Goal: Information Seeking & Learning: Learn about a topic

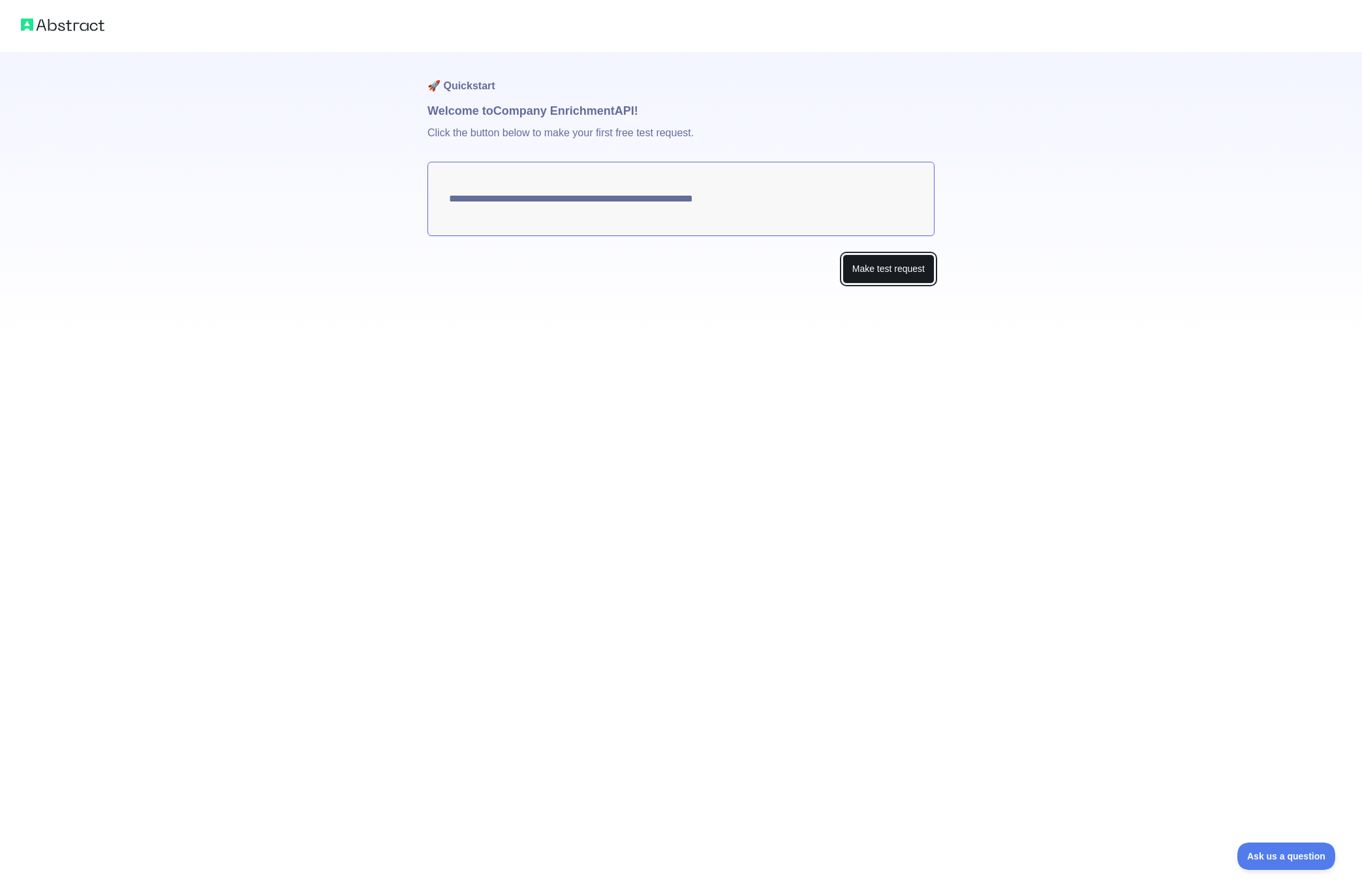
click at [872, 269] on button "Make test request" at bounding box center [888, 268] width 92 height 30
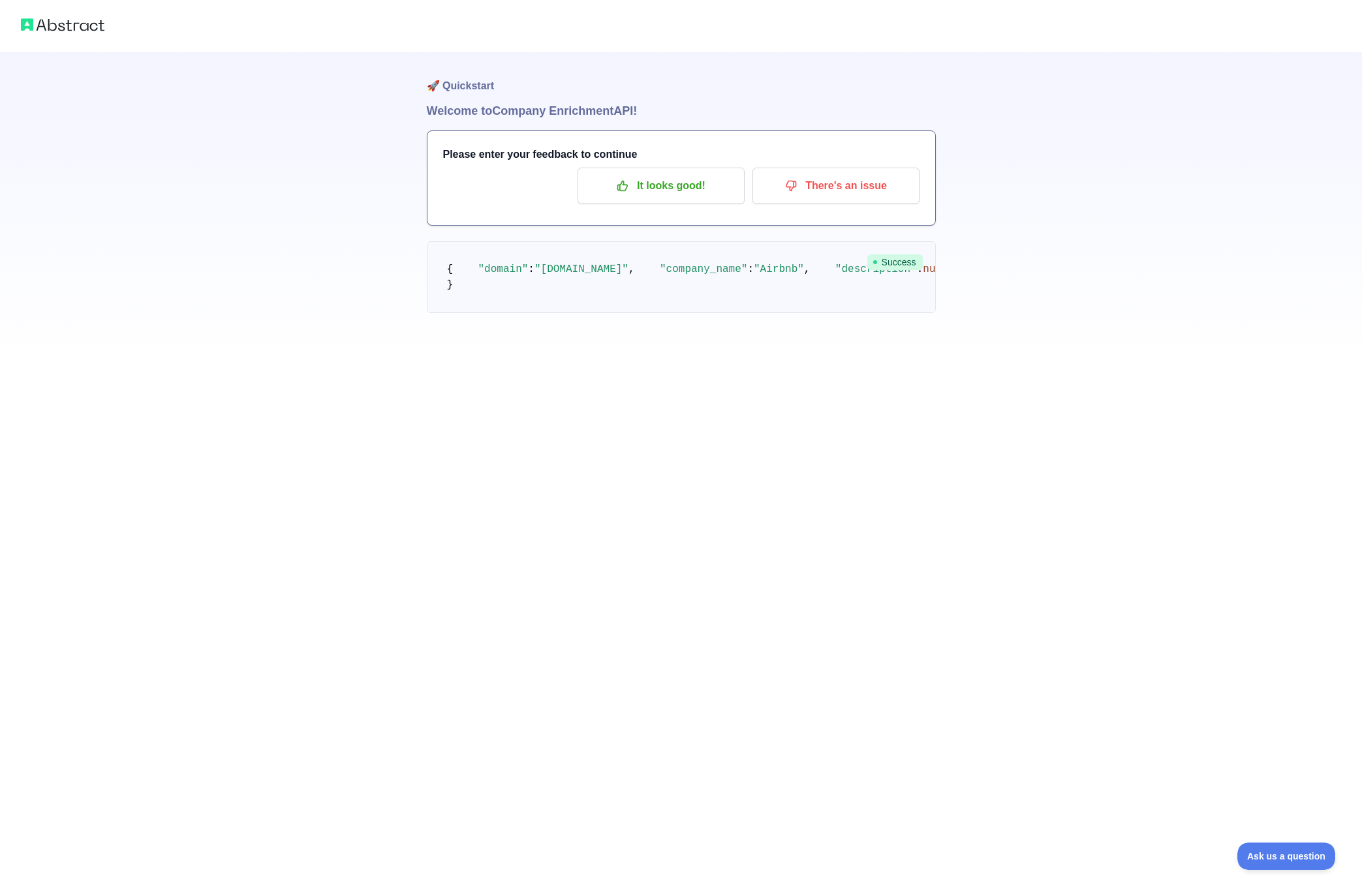
click at [835, 275] on span ""description"" at bounding box center [876, 269] width 82 height 12
drag, startPoint x: 528, startPoint y: 314, endPoint x: 641, endPoint y: 485, distance: 205.0
click at [641, 313] on pre "{ "domain" : "[DOMAIN_NAME]" , "company_name" : "Airbnb" , "description" : null…" at bounding box center [681, 277] width 509 height 72
click at [644, 313] on pre "{ "domain" : "[DOMAIN_NAME]" , "company_name" : "Airbnb" , "description" : null…" at bounding box center [681, 277] width 509 height 72
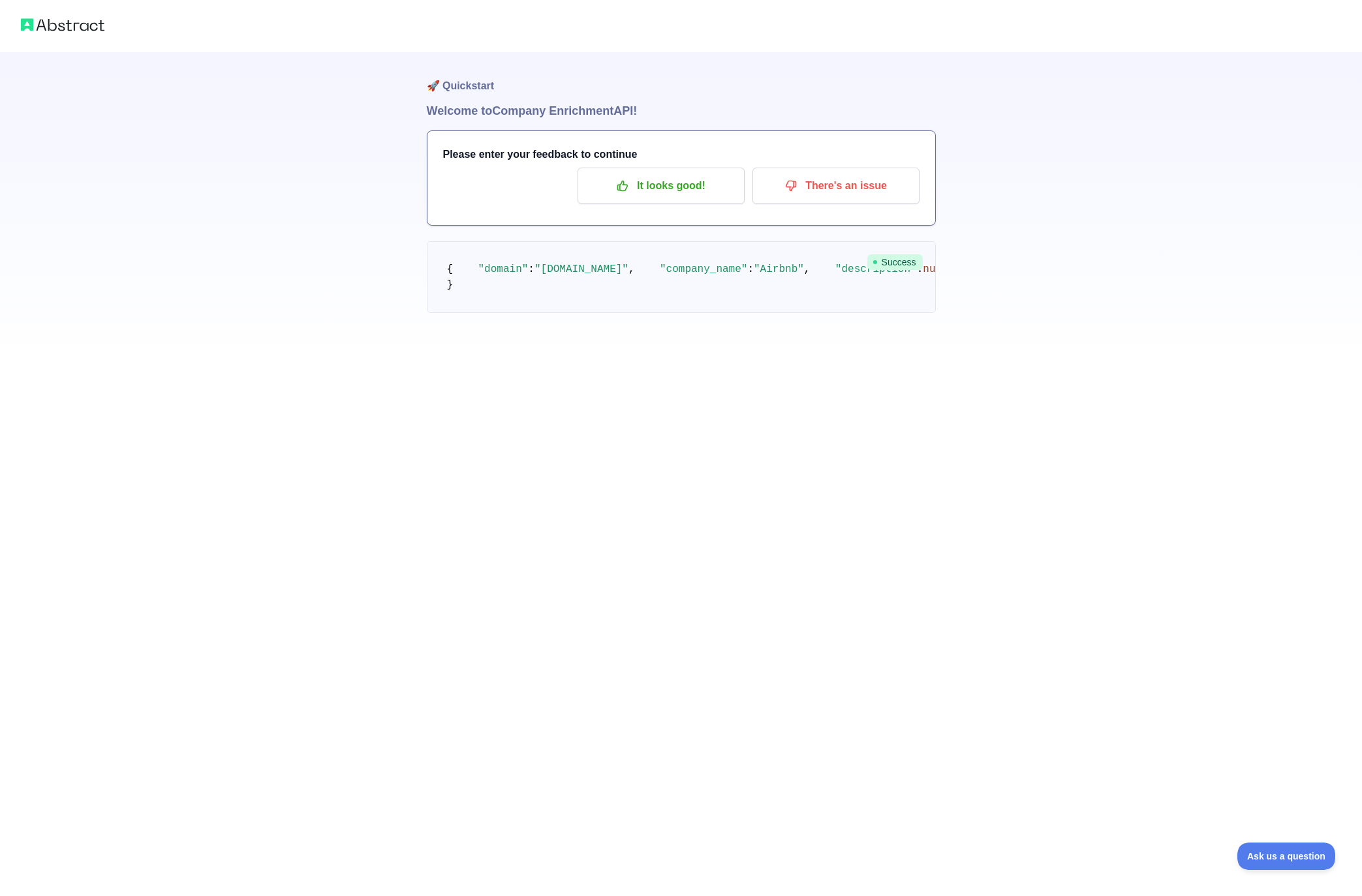
copy span "sic_code"
drag, startPoint x: 447, startPoint y: 268, endPoint x: 537, endPoint y: 814, distance: 553.4
click at [537, 313] on pre "{ "domain" : "[DOMAIN_NAME]" , "company_name" : "Airbnb" , "description" : null…" at bounding box center [681, 277] width 509 height 72
click at [742, 313] on pre "{ "domain" : "[DOMAIN_NAME]" , "company_name" : "Airbnb" , "description" : null…" at bounding box center [681, 277] width 509 height 72
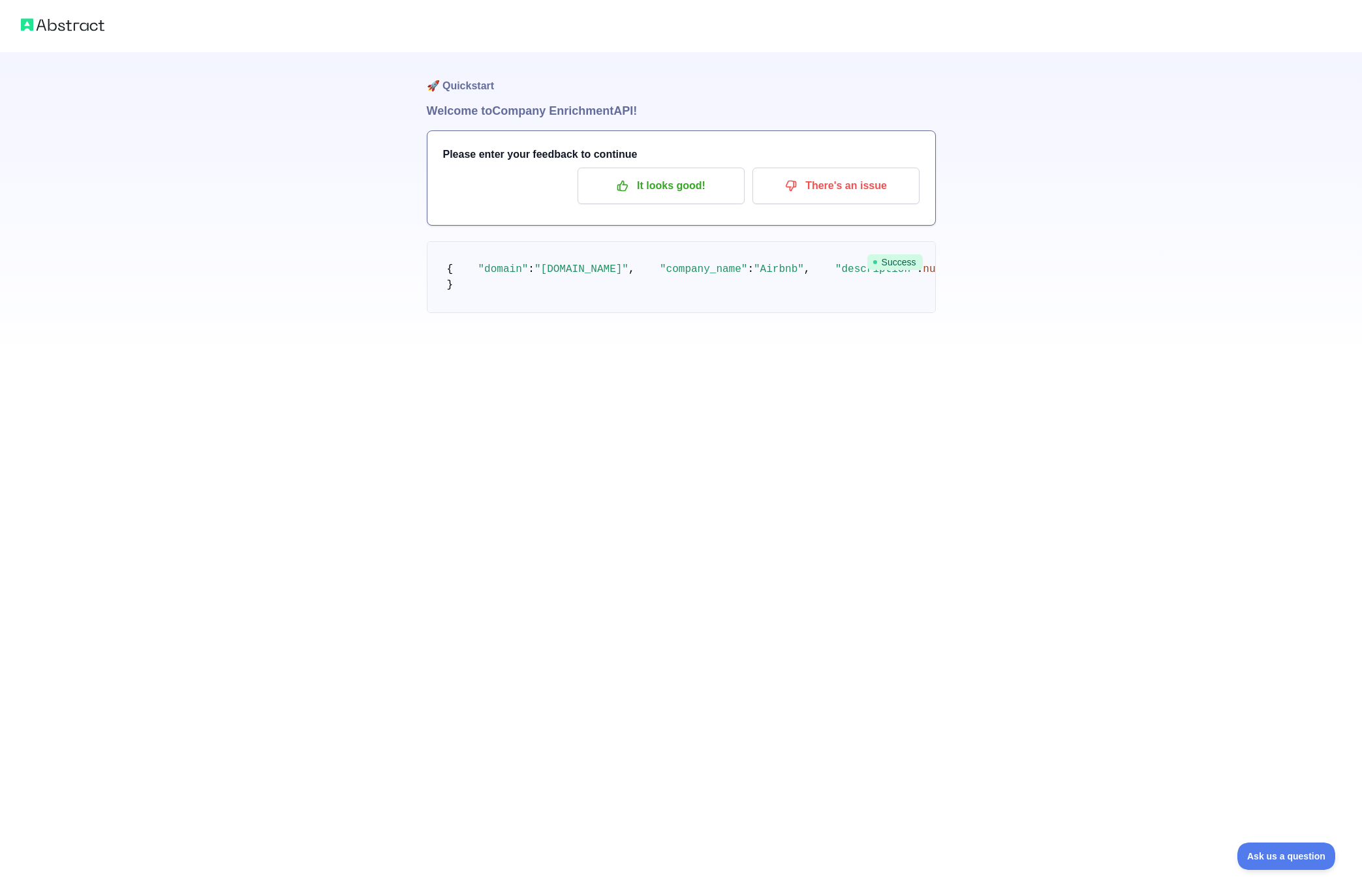
click at [742, 313] on pre "{ "domain" : "[DOMAIN_NAME]" , "company_name" : "Airbnb" , "description" : null…" at bounding box center [681, 277] width 509 height 72
click at [1336, 275] on span "null" at bounding box center [1348, 269] width 25 height 12
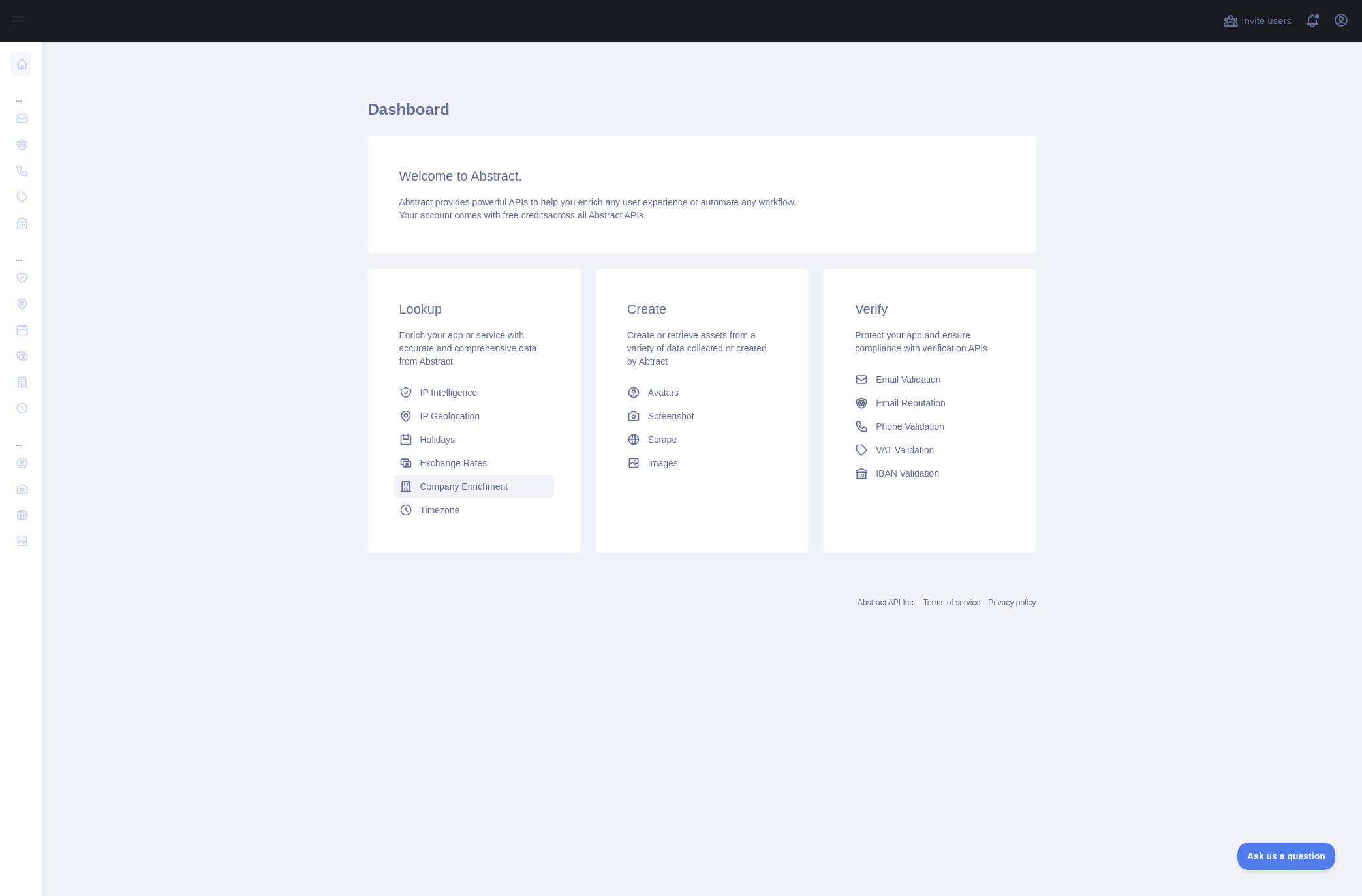
click at [442, 486] on span "Company Enrichment" at bounding box center [464, 486] width 88 height 13
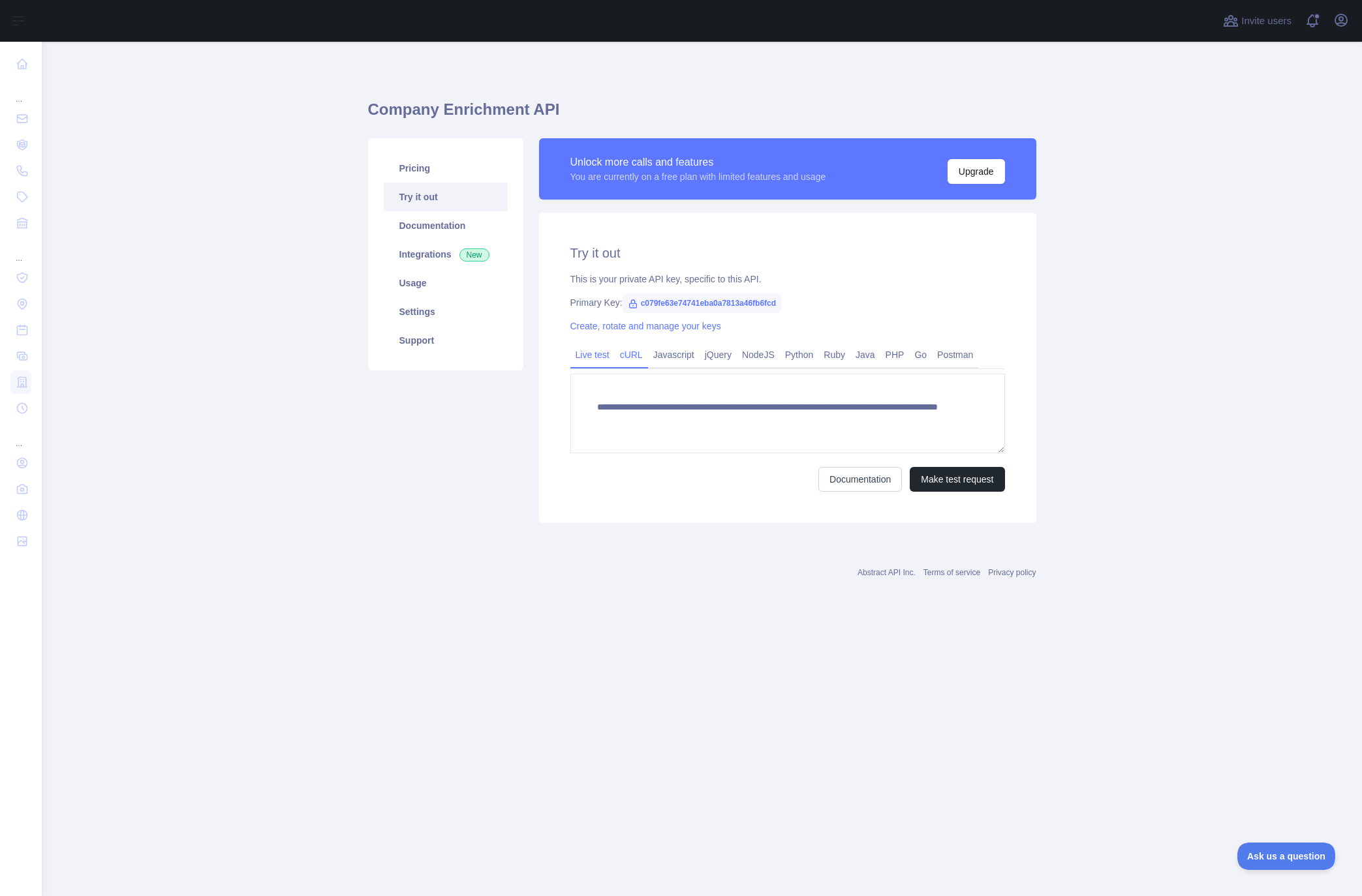
click at [629, 362] on link "cURL" at bounding box center [632, 355] width 34 height 21
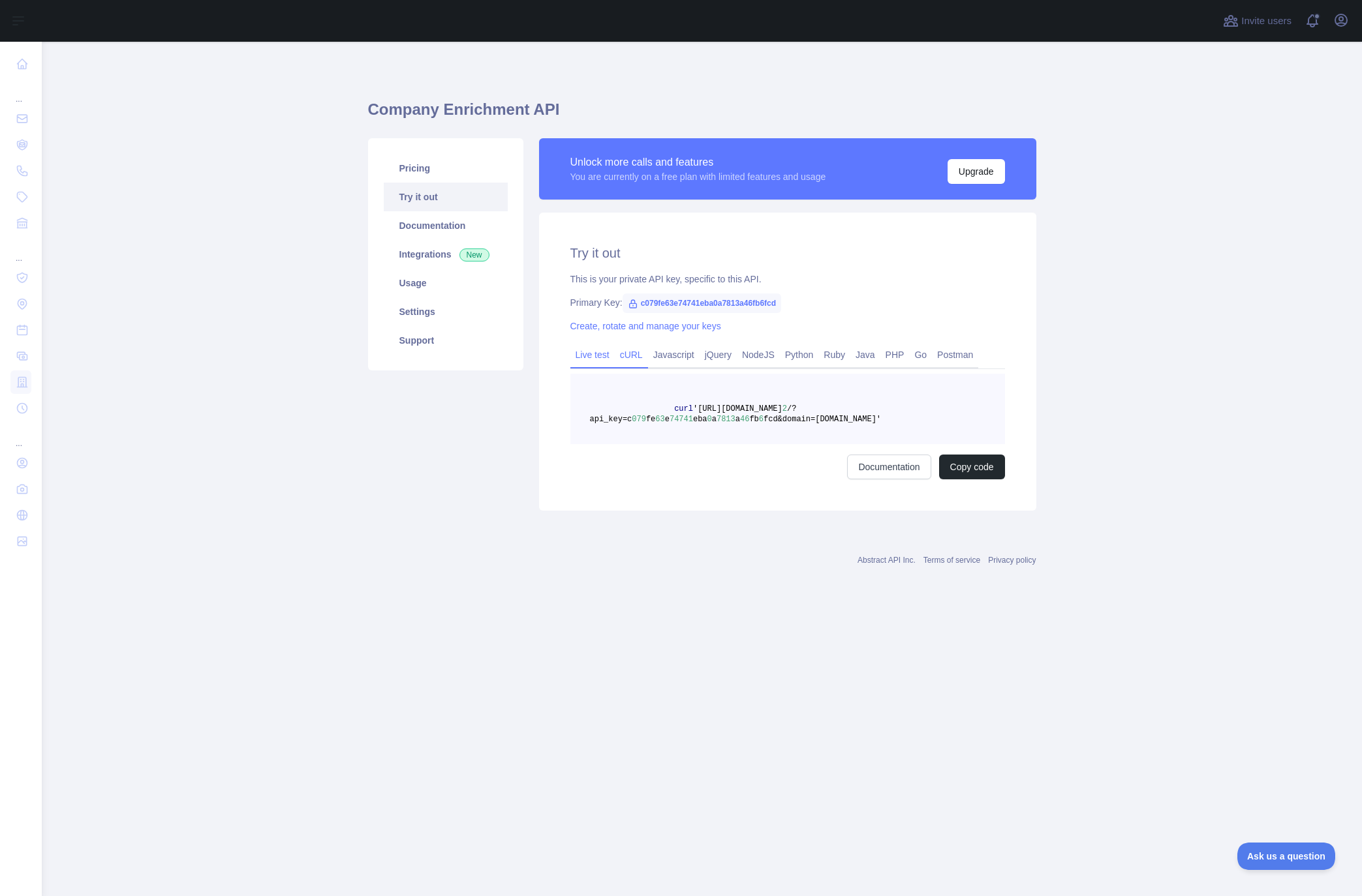
click at [598, 359] on link "Live test" at bounding box center [592, 355] width 44 height 21
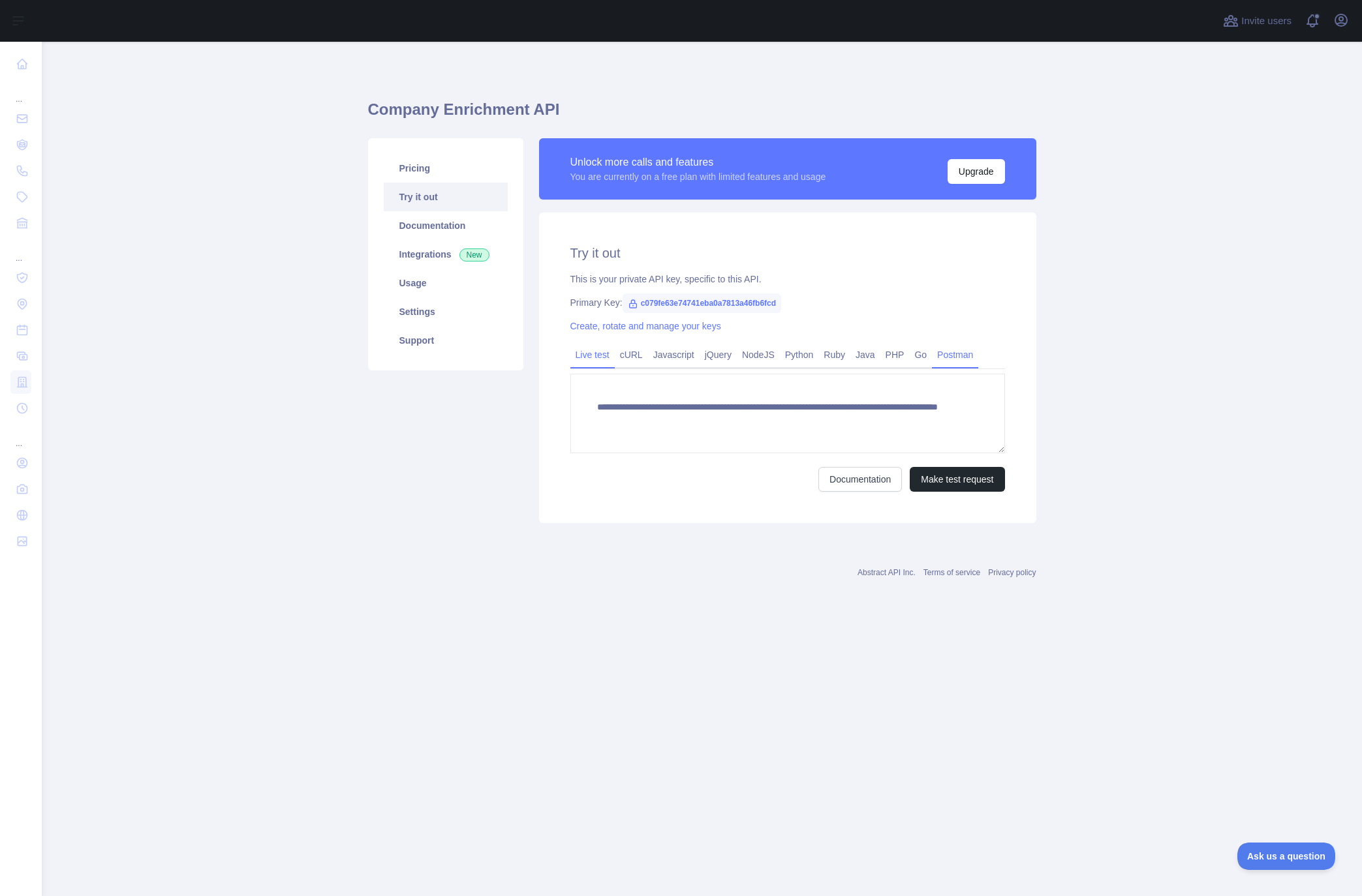
click at [972, 361] on link "Postman" at bounding box center [955, 355] width 46 height 21
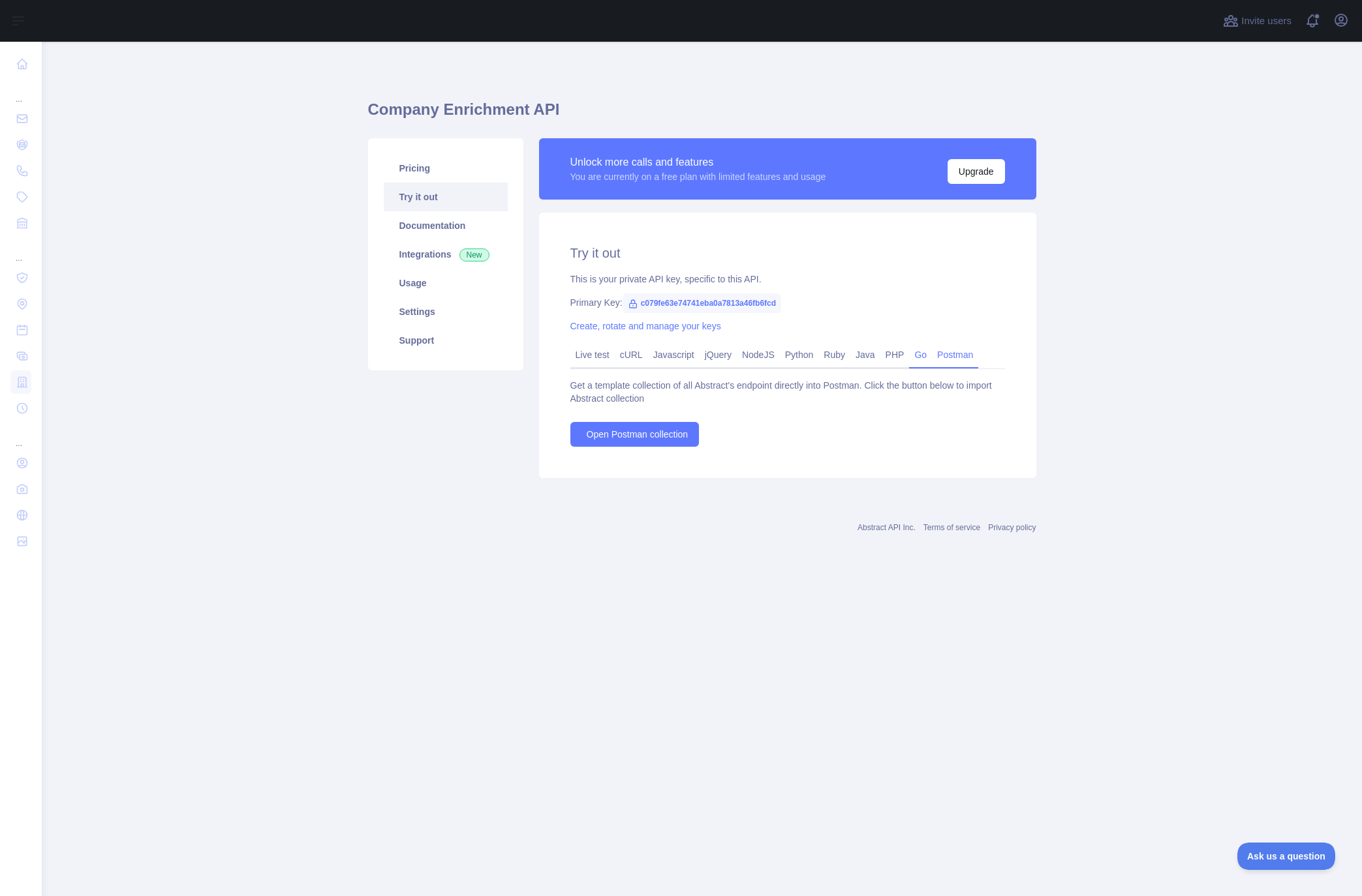
click at [927, 355] on link "Go" at bounding box center [920, 355] width 22 height 21
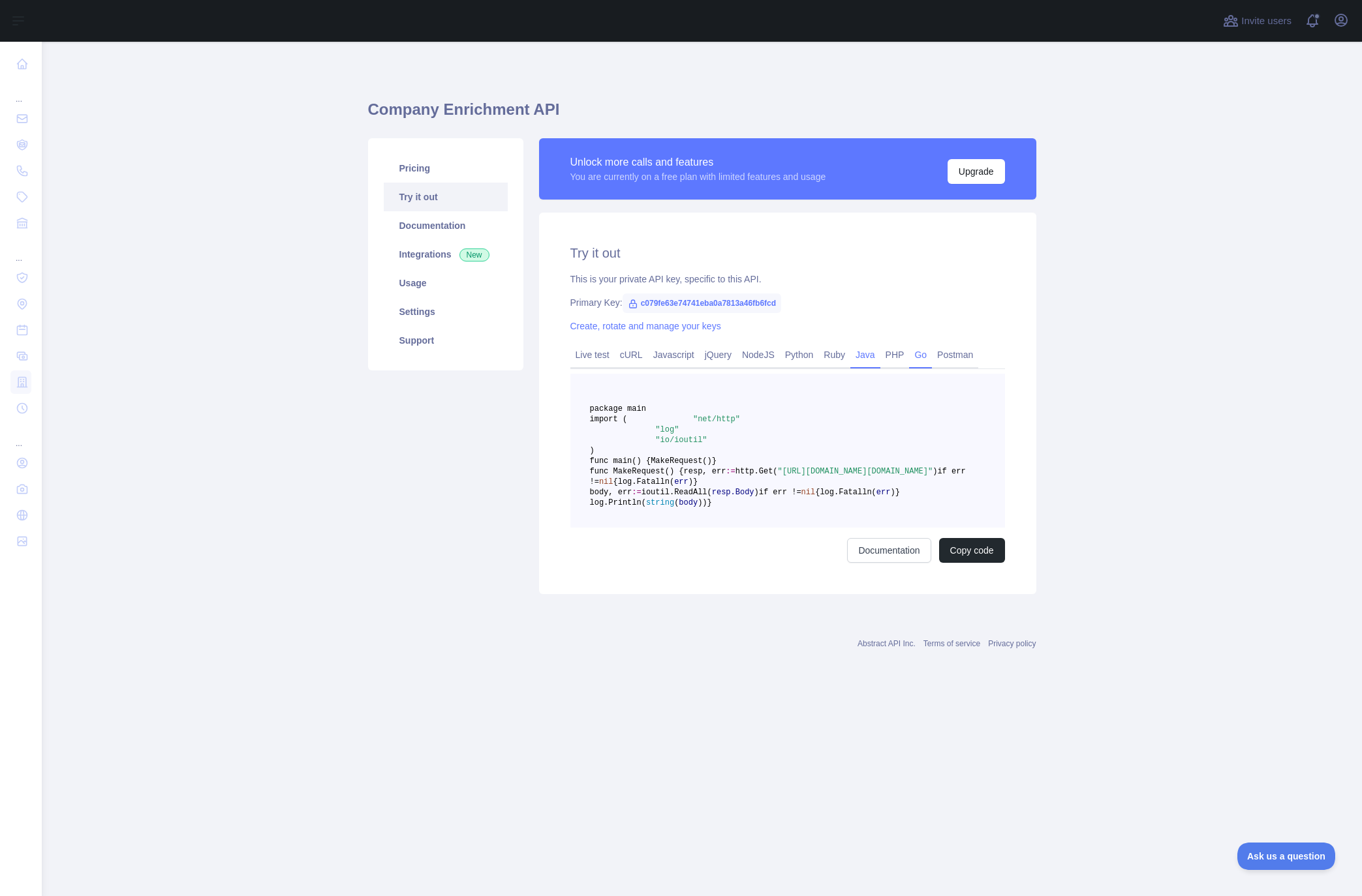
click at [876, 354] on link "Java" at bounding box center [865, 355] width 30 height 21
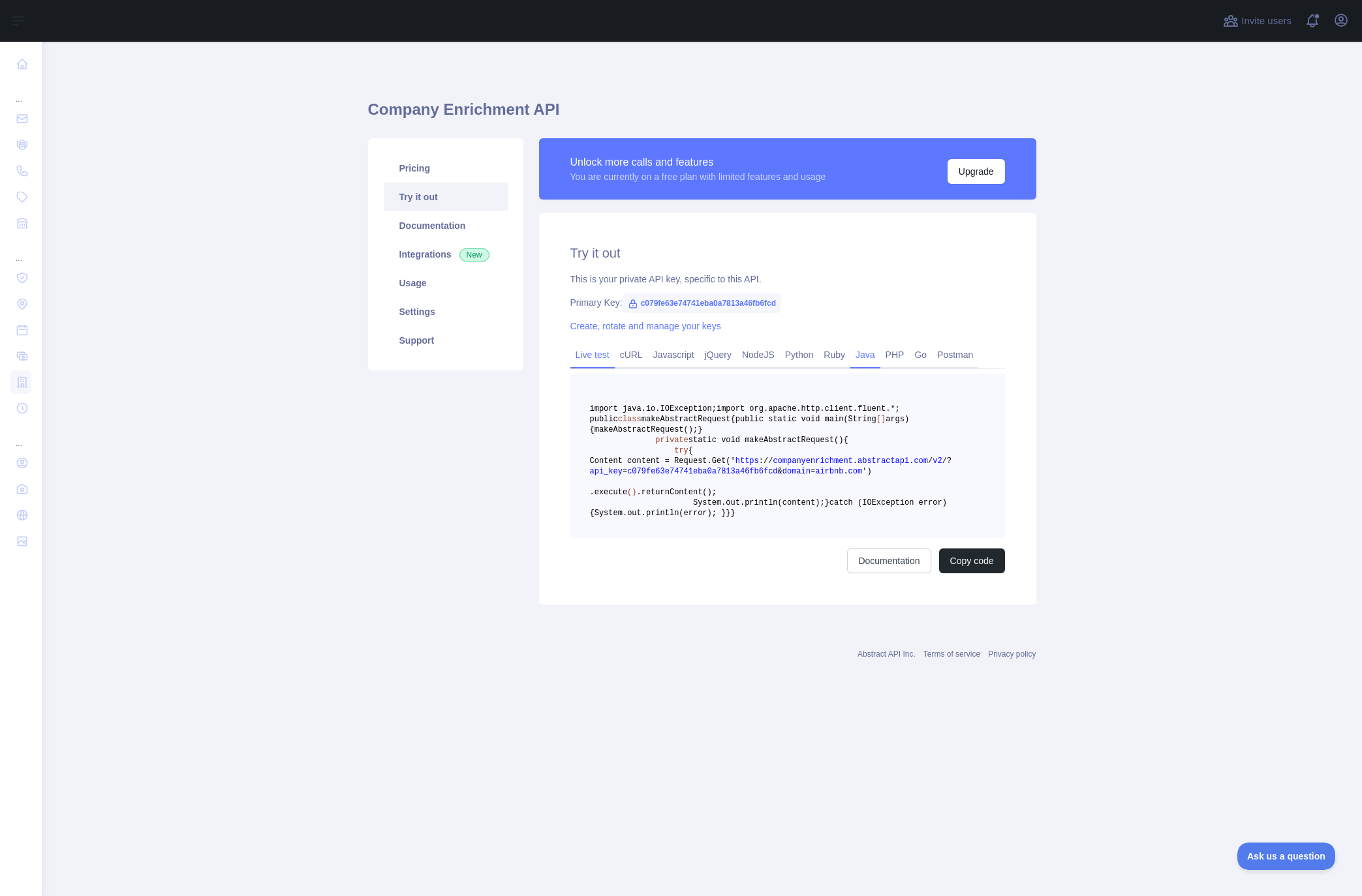
click at [608, 356] on link "Live test" at bounding box center [592, 355] width 44 height 21
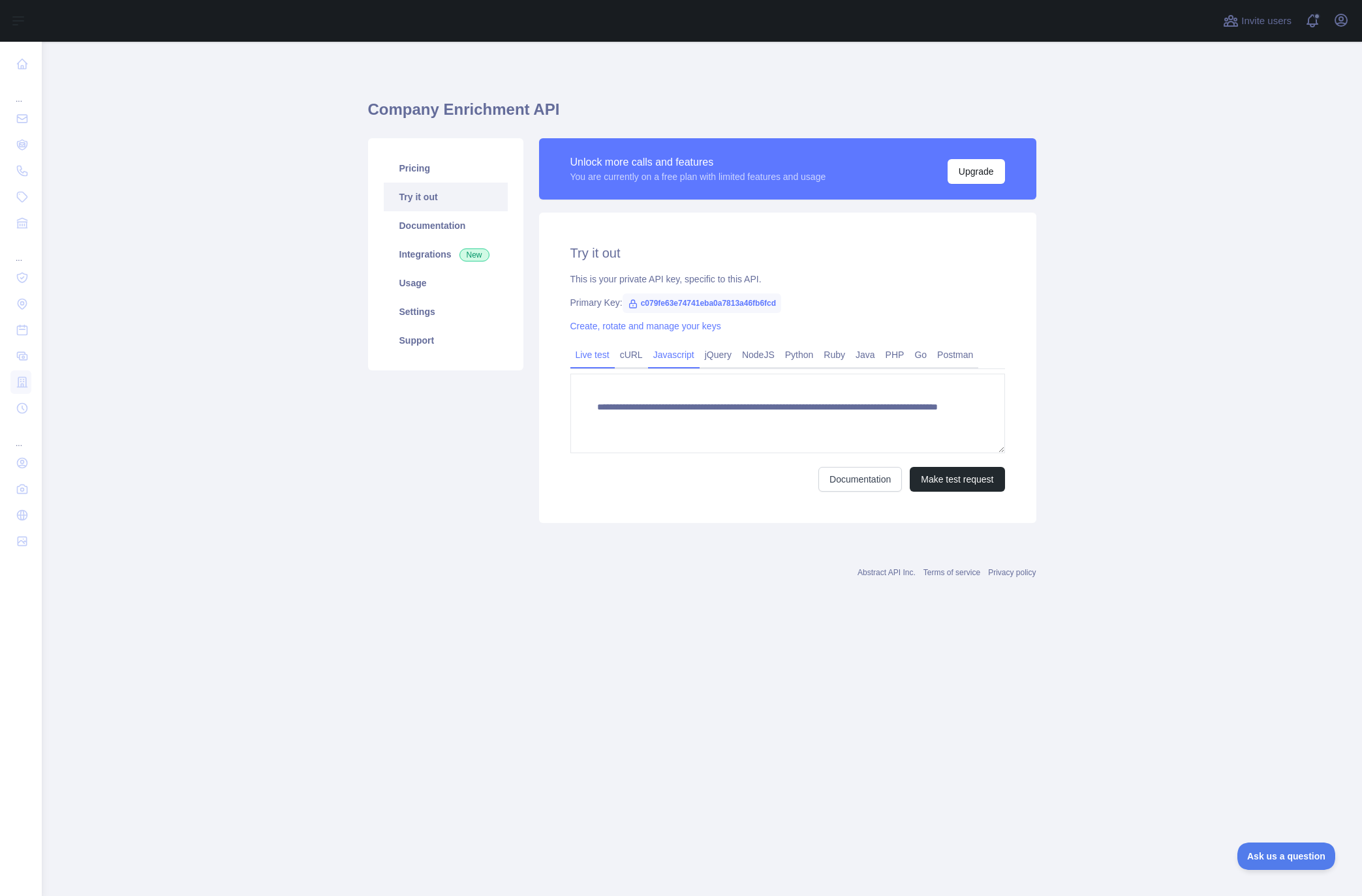
click at [668, 359] on link "Javascript" at bounding box center [673, 355] width 51 height 21
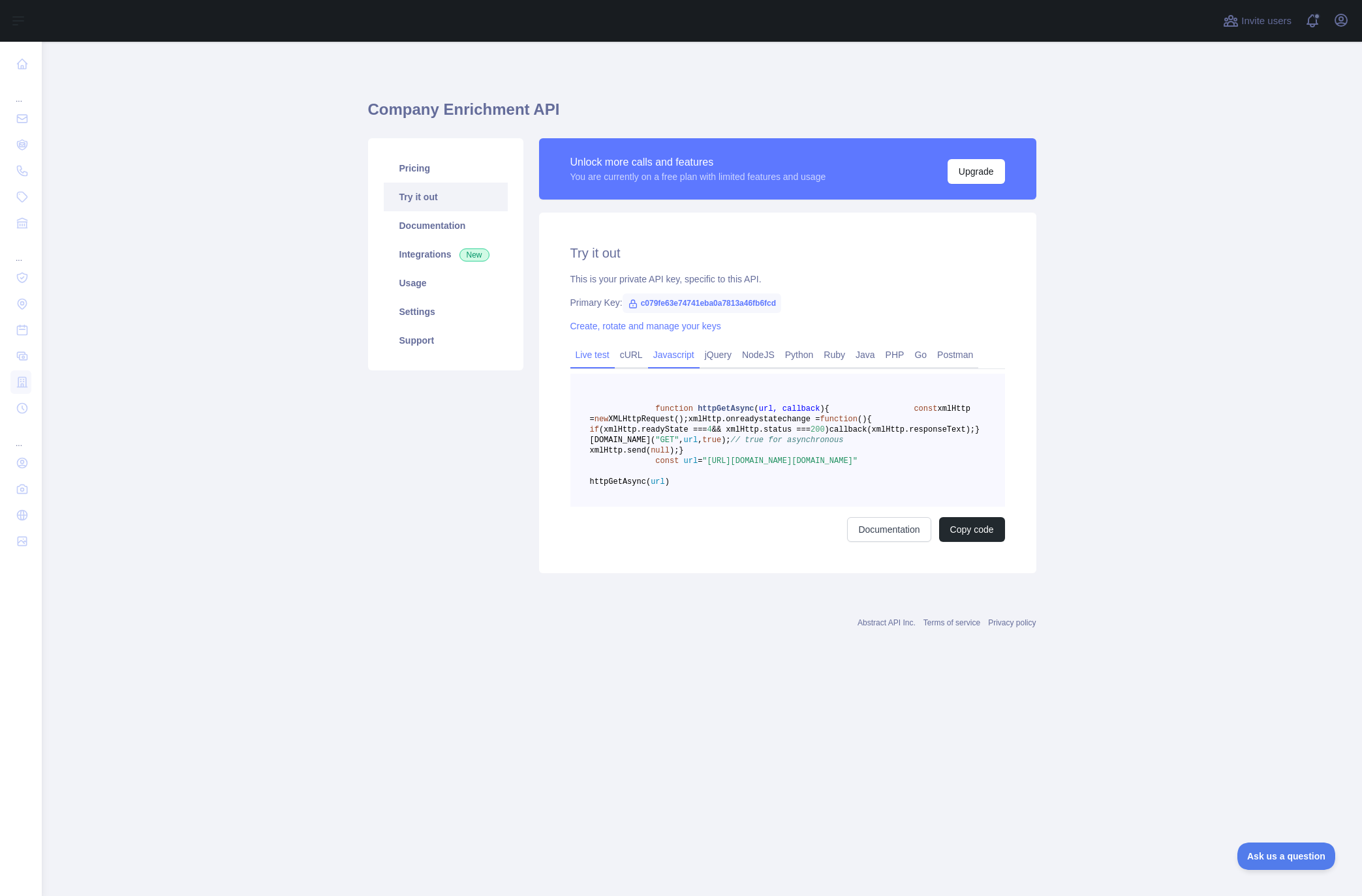
click at [612, 359] on link "Live test" at bounding box center [592, 355] width 44 height 21
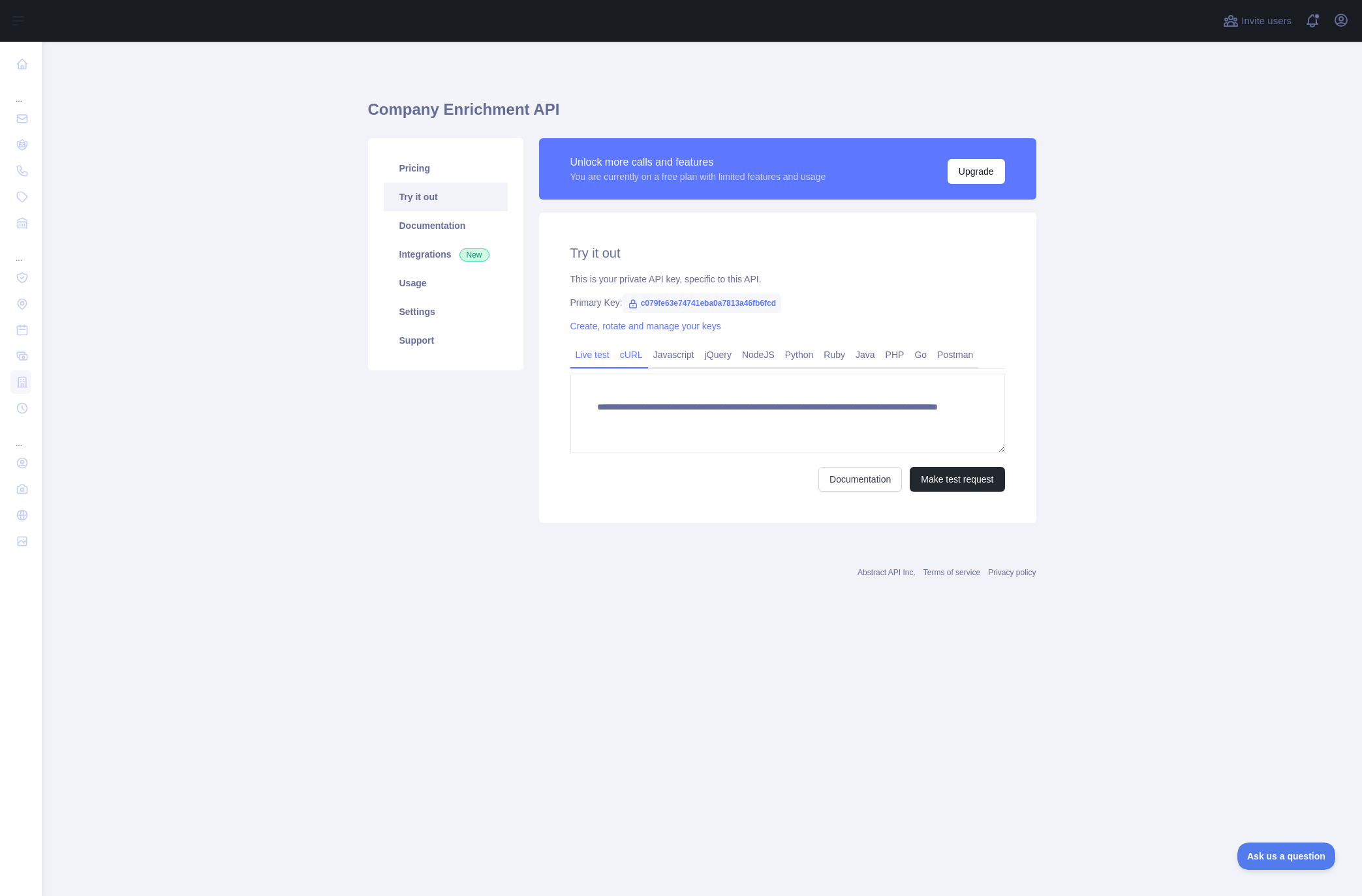
click at [636, 360] on link "cURL" at bounding box center [632, 355] width 34 height 21
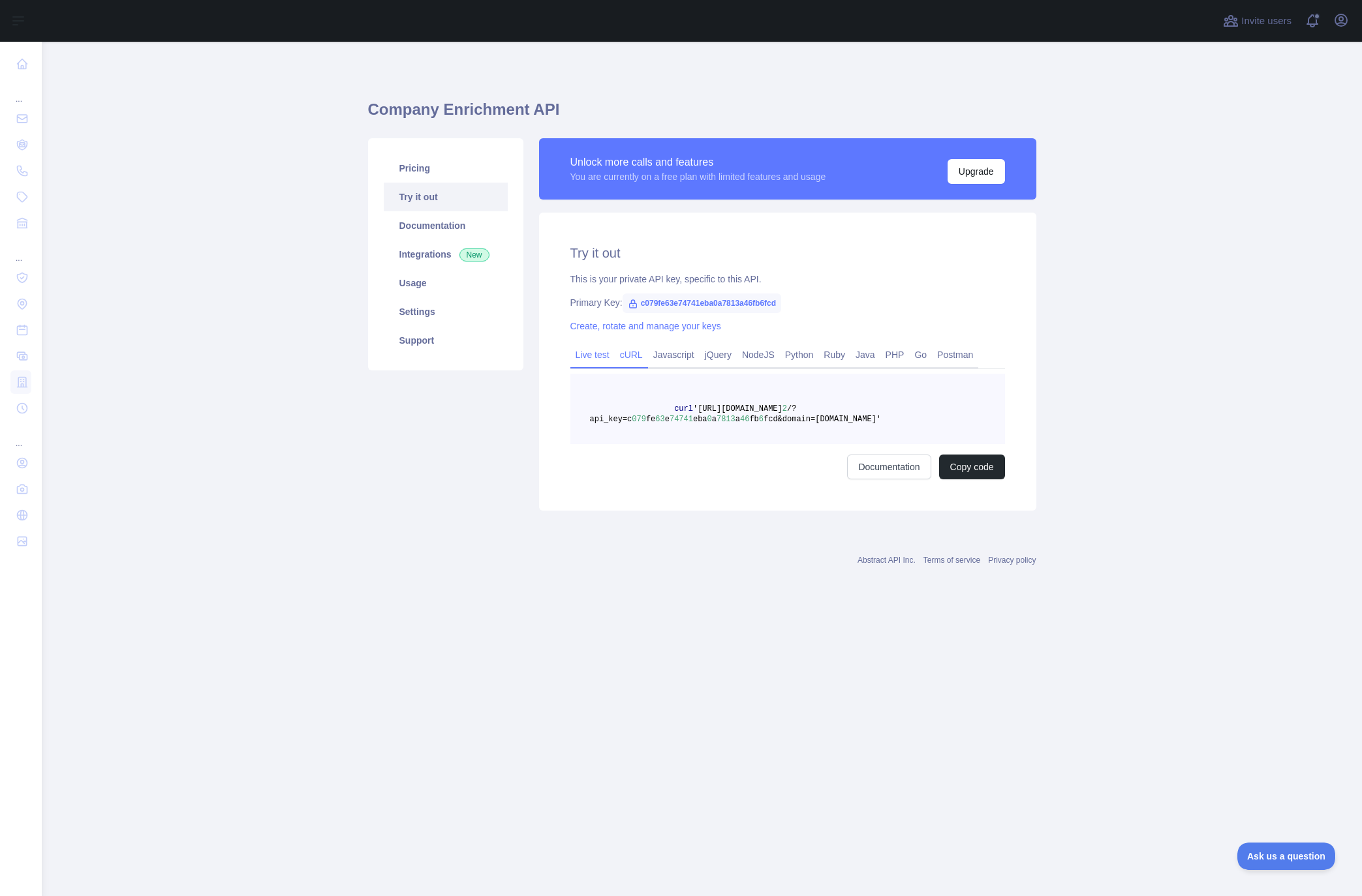
click at [587, 354] on link "Live test" at bounding box center [592, 355] width 44 height 21
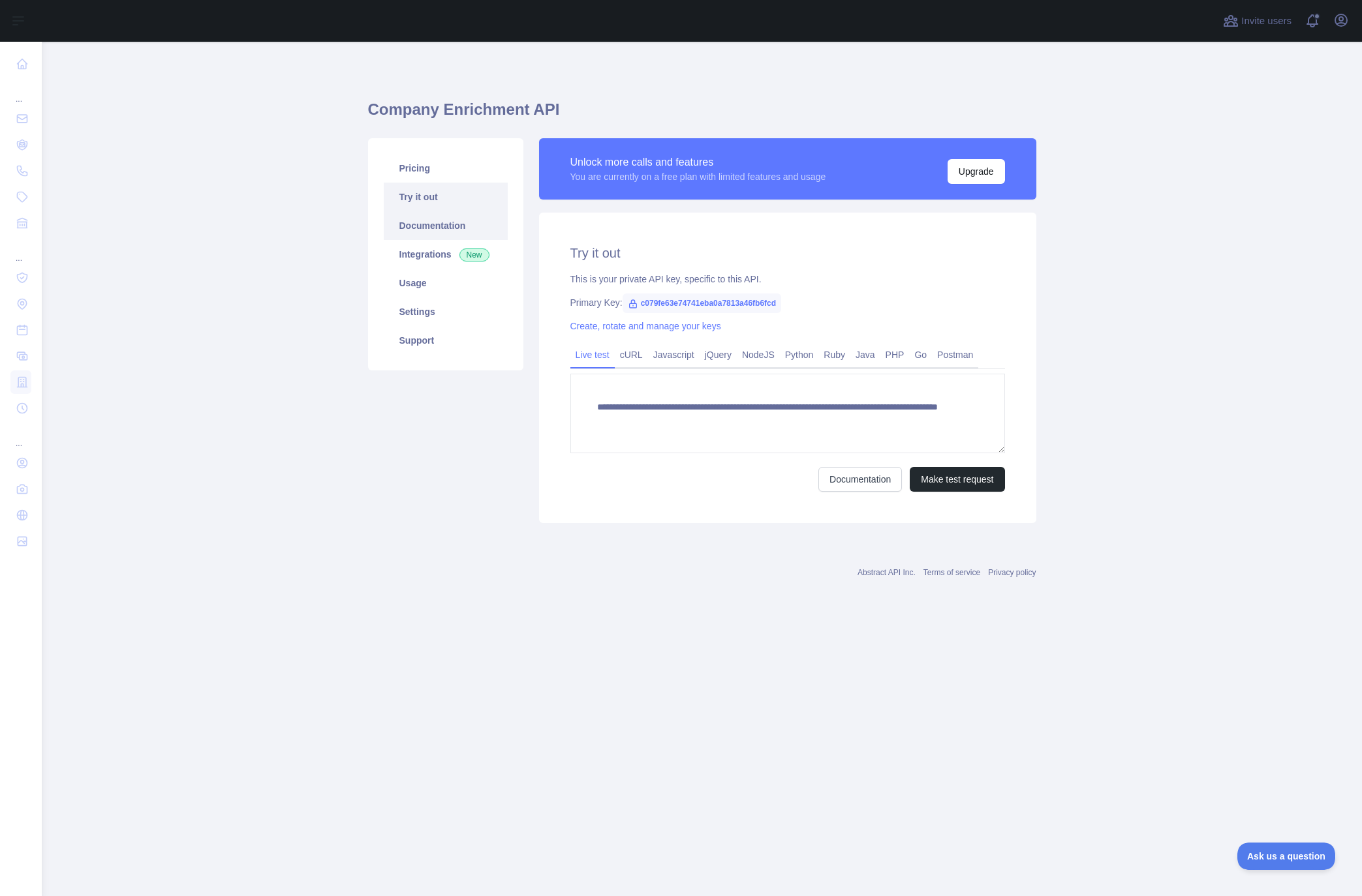
click at [472, 236] on link "Documentation" at bounding box center [446, 226] width 124 height 29
